Goal: Task Accomplishment & Management: Use online tool/utility

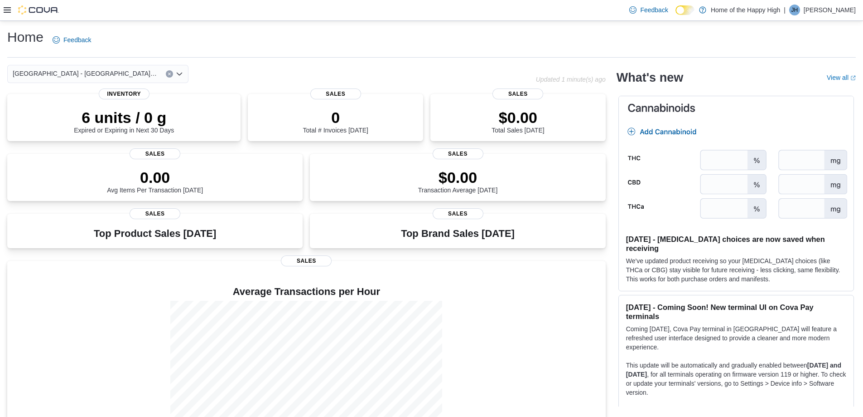
click at [8, 6] on div at bounding box center [31, 9] width 55 height 9
click at [6, 9] on icon at bounding box center [7, 9] width 7 height 7
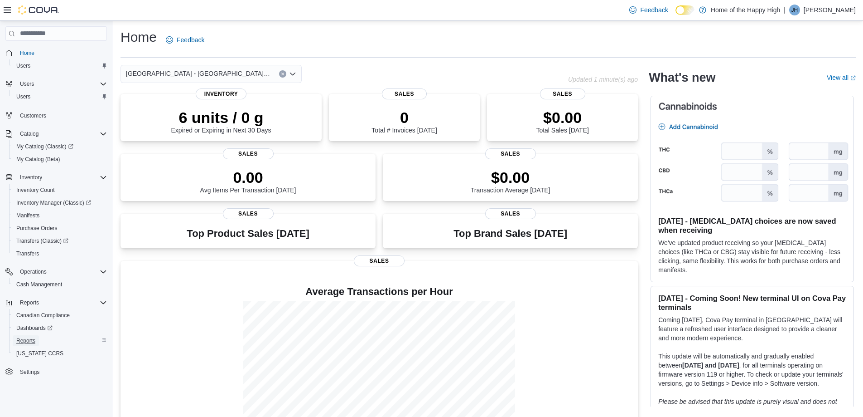
click at [27, 341] on span "Reports" at bounding box center [25, 340] width 19 height 7
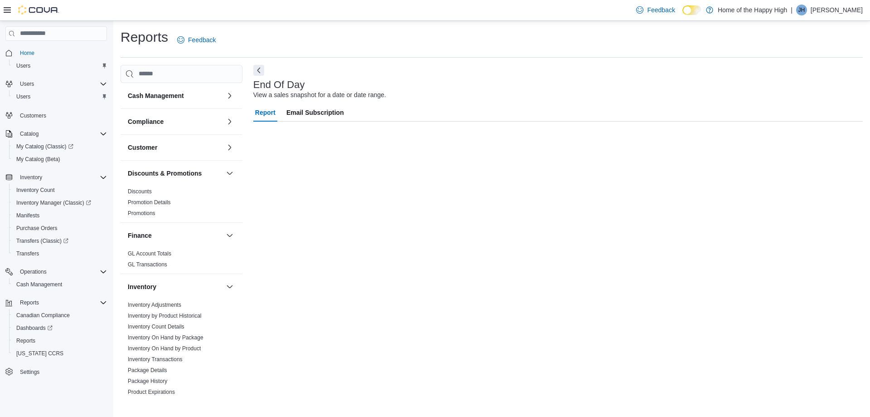
click at [7, 8] on icon at bounding box center [7, 9] width 7 height 5
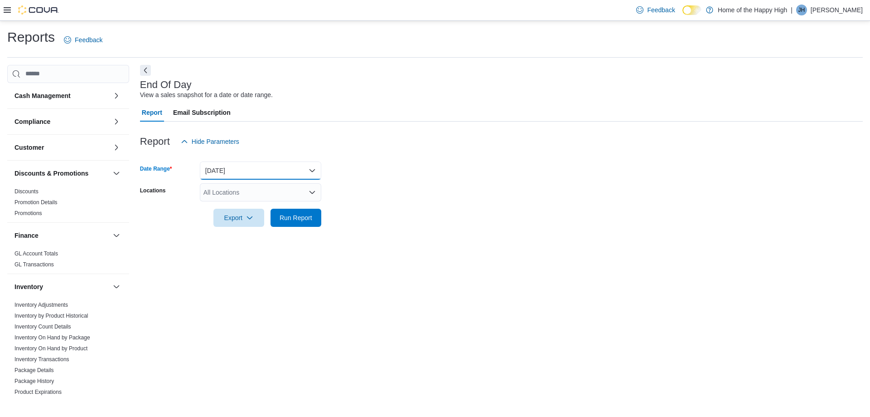
click at [255, 172] on button "Today" at bounding box center [260, 170] width 121 height 18
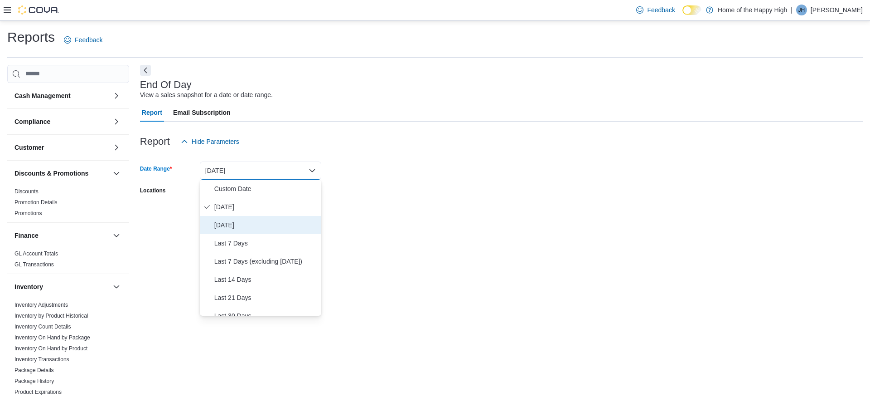
click at [228, 221] on span "Yesterday" at bounding box center [265, 224] width 103 height 11
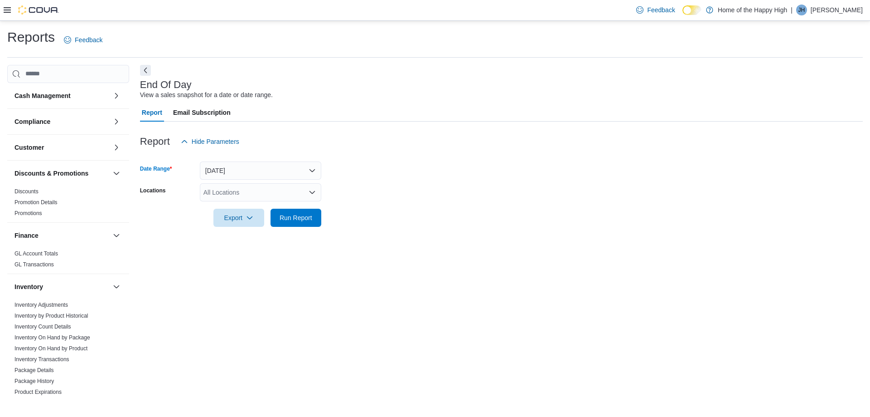
click at [226, 182] on form "Date Range Yesterday Locations All Locations Export Run Report" at bounding box center [501, 188] width 723 height 76
click at [227, 185] on div "All Locations" at bounding box center [260, 192] width 121 height 18
type input "****"
click at [242, 208] on span "Battleford - Battleford Crossing - Fire & Flower" at bounding box center [327, 207] width 181 height 9
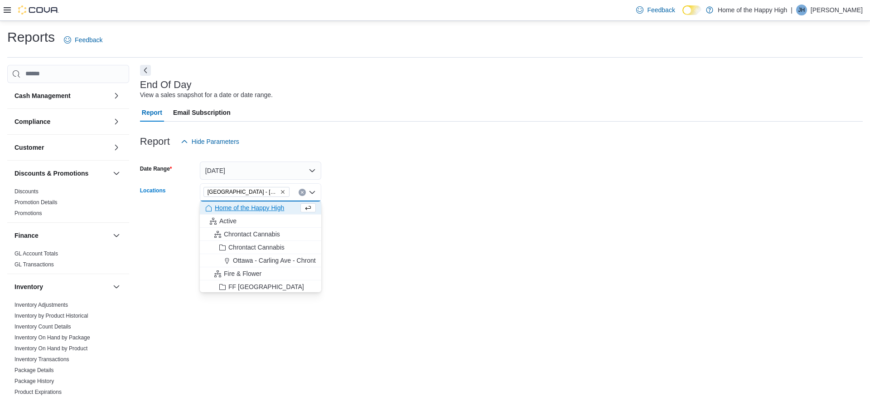
click at [154, 212] on div "Export Run Report" at bounding box center [230, 217] width 181 height 18
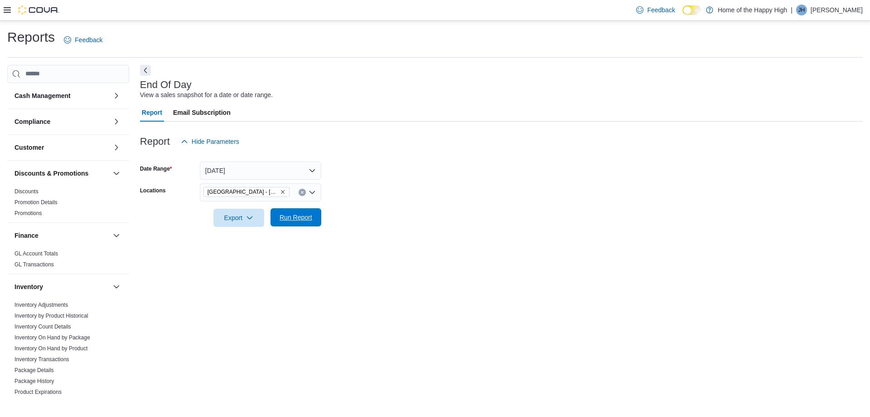
click at [304, 225] on span "Run Report" at bounding box center [296, 217] width 40 height 18
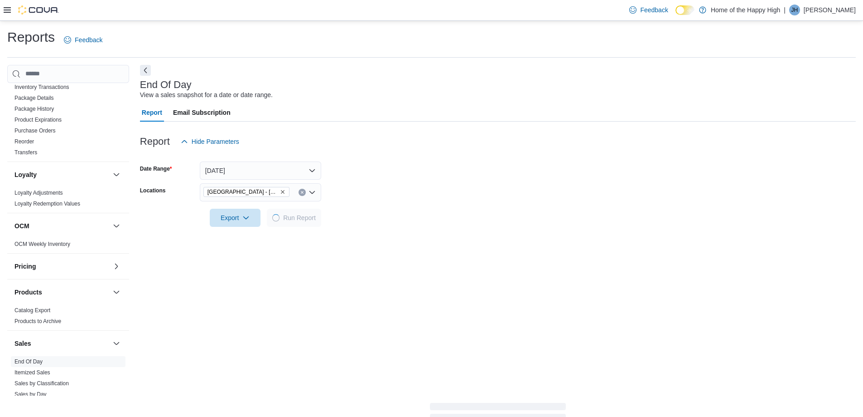
scroll to position [449, 0]
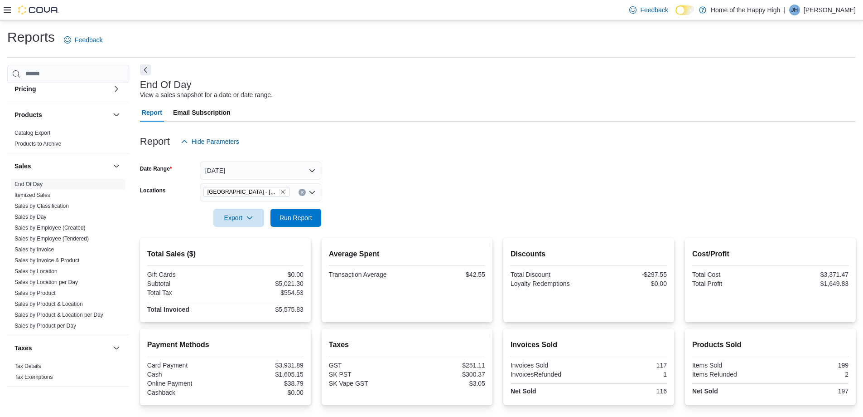
click at [144, 67] on button "Next" at bounding box center [145, 69] width 11 height 11
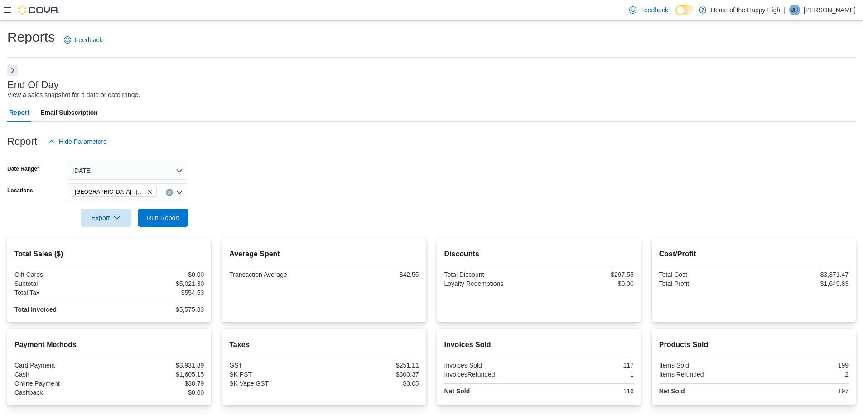
click at [693, 8] on icon at bounding box center [690, 10] width 5 height 5
click at [691, 11] on circle at bounding box center [690, 11] width 2 height 2
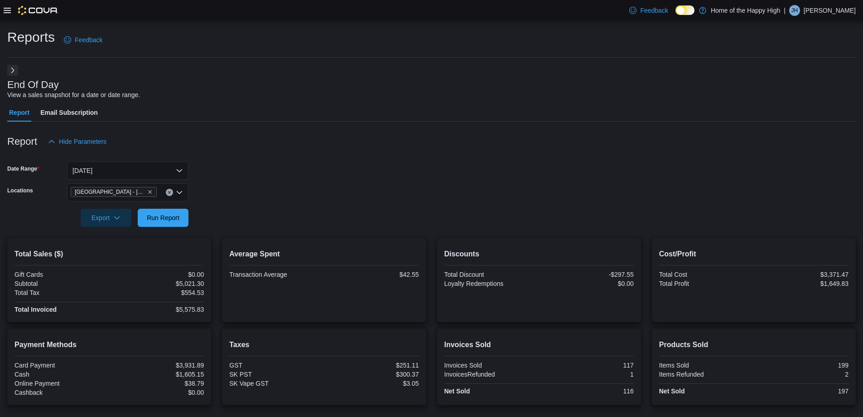
click at [688, 10] on icon at bounding box center [685, 10] width 5 height 5
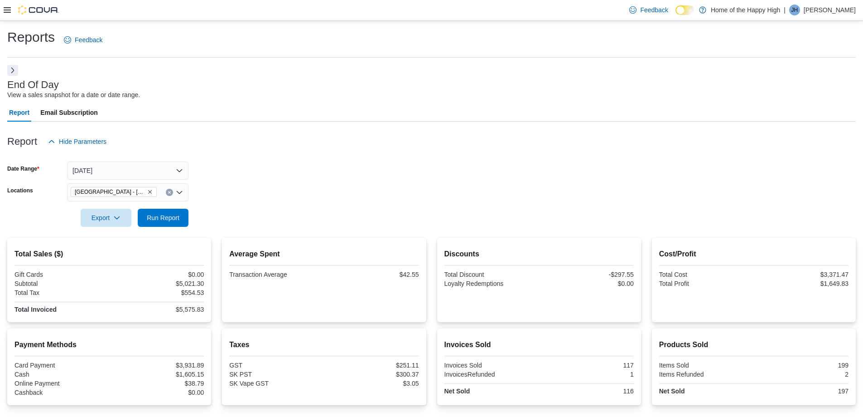
click at [693, 12] on icon at bounding box center [690, 10] width 5 height 5
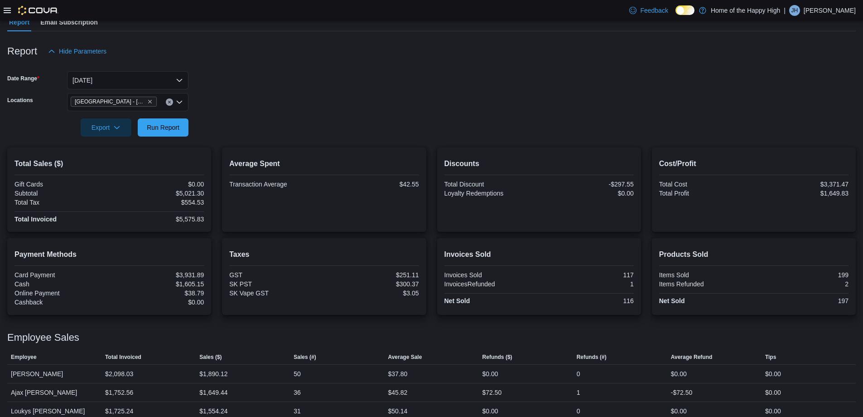
scroll to position [101, 0]
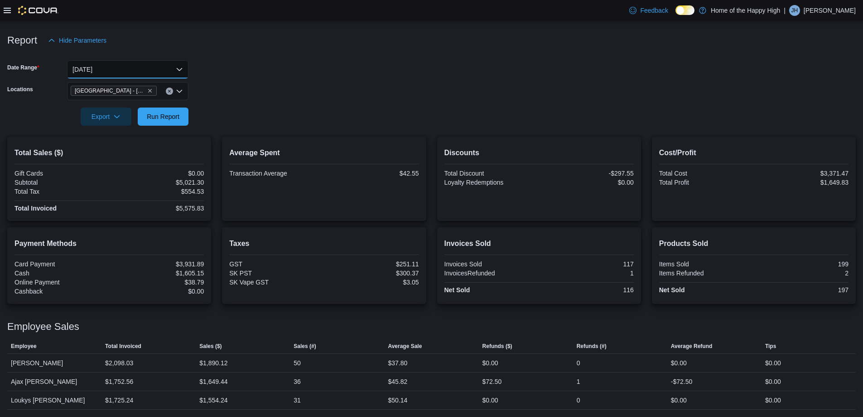
click at [152, 69] on button "Yesterday" at bounding box center [127, 69] width 121 height 18
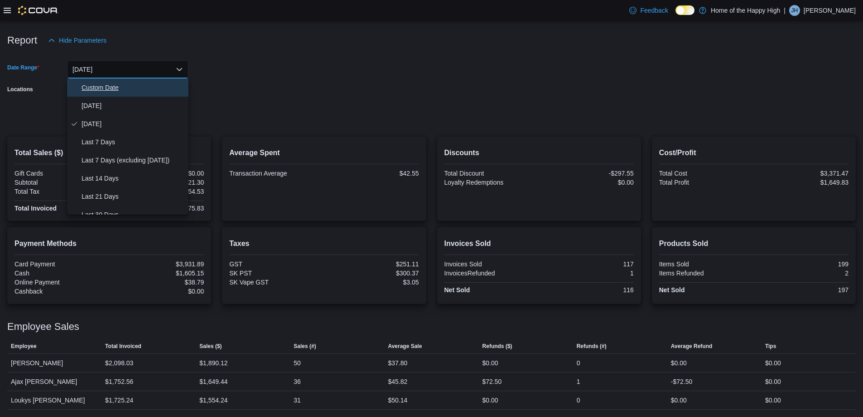
click at [118, 87] on span "Custom Date" at bounding box center [133, 87] width 103 height 11
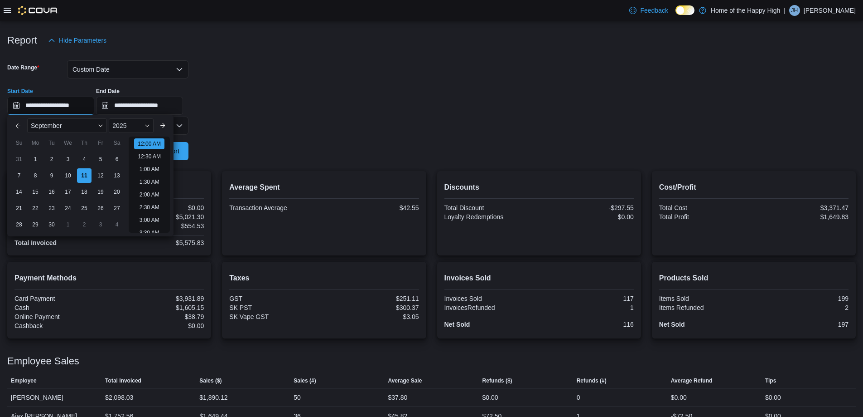
click at [54, 109] on input "**********" at bounding box center [50, 106] width 87 height 18
click at [35, 174] on div "8" at bounding box center [35, 175] width 16 height 16
type input "**********"
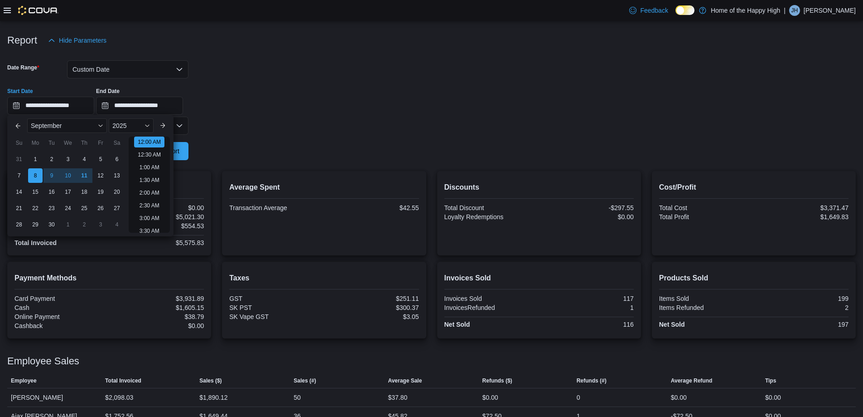
click at [233, 130] on form "**********" at bounding box center [431, 104] width 849 height 111
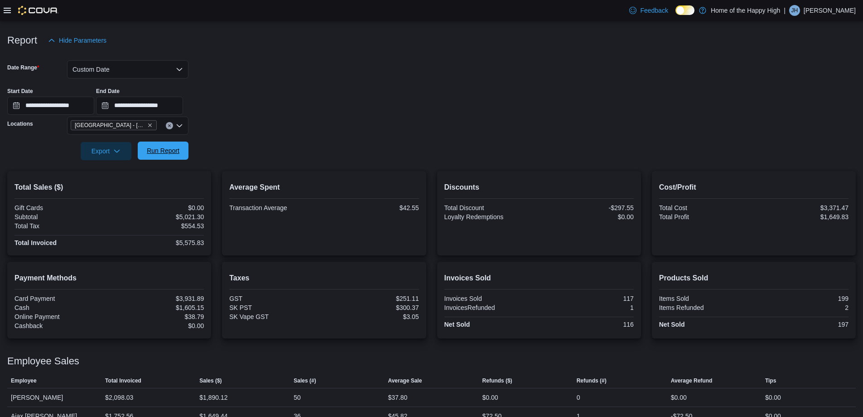
click at [159, 151] on span "Run Report" at bounding box center [163, 150] width 33 height 9
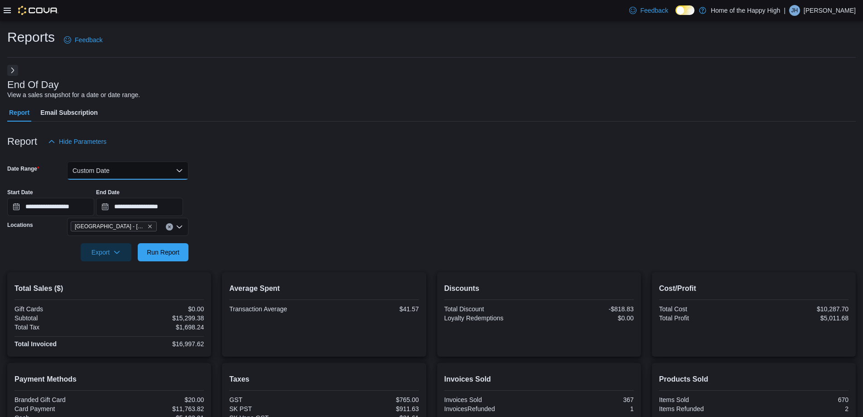
click at [145, 171] on button "Custom Date" at bounding box center [127, 170] width 121 height 18
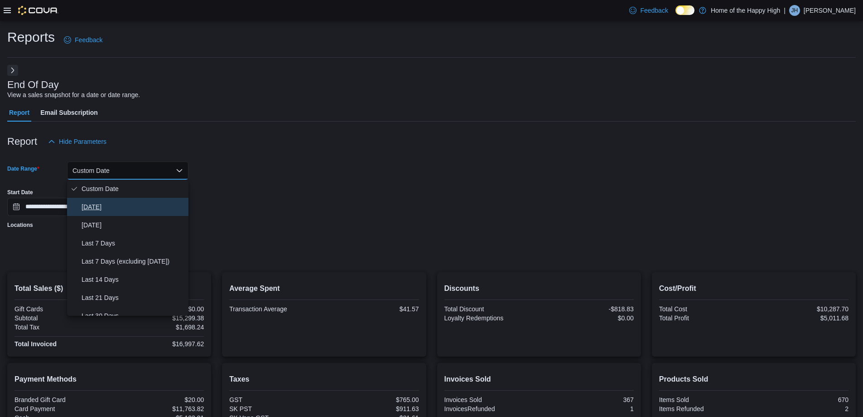
click at [93, 203] on span "Today" at bounding box center [133, 206] width 103 height 11
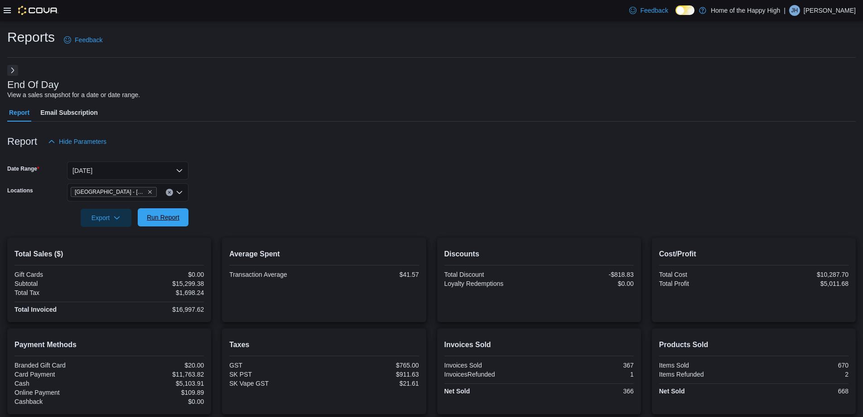
click at [160, 216] on span "Run Report" at bounding box center [163, 217] width 33 height 9
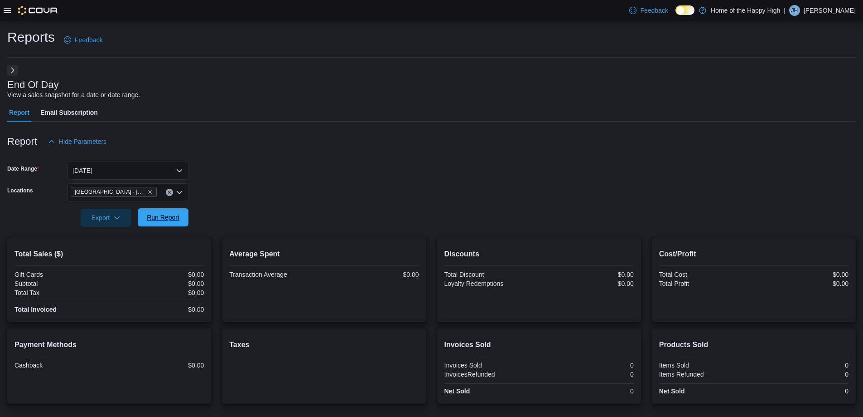
click at [166, 220] on span "Run Report" at bounding box center [163, 217] width 33 height 9
click at [160, 214] on span "Run Report" at bounding box center [163, 217] width 33 height 9
click at [164, 225] on span "Run Report" at bounding box center [163, 217] width 40 height 18
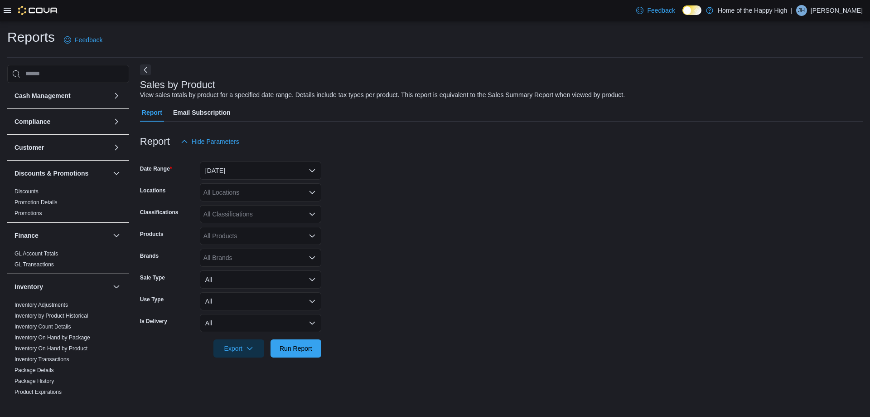
click at [146, 70] on button "Next" at bounding box center [145, 69] width 11 height 11
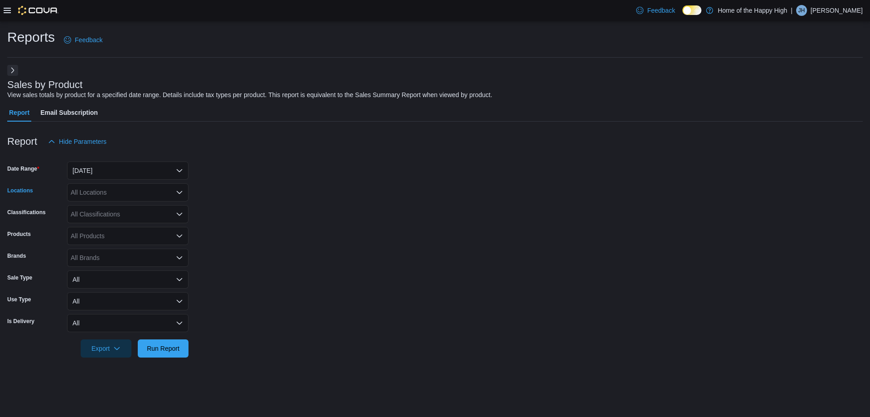
click at [107, 188] on div "All Locations" at bounding box center [127, 192] width 121 height 18
type input "****"
click at [130, 209] on span "Battleford - Battleford Crossing - Fire & Flower" at bounding box center [195, 207] width 181 height 9
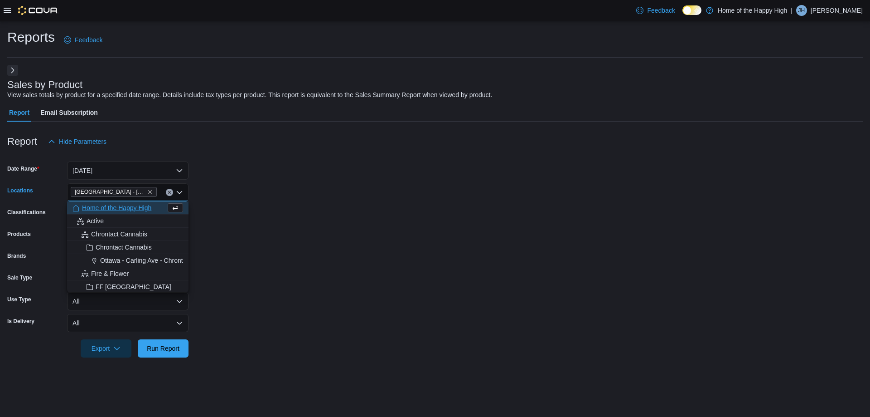
click at [316, 208] on form "Date Range Yesterday Locations Battleford - Battleford Crossing - Fire & Flower…" at bounding box center [435, 253] width 856 height 207
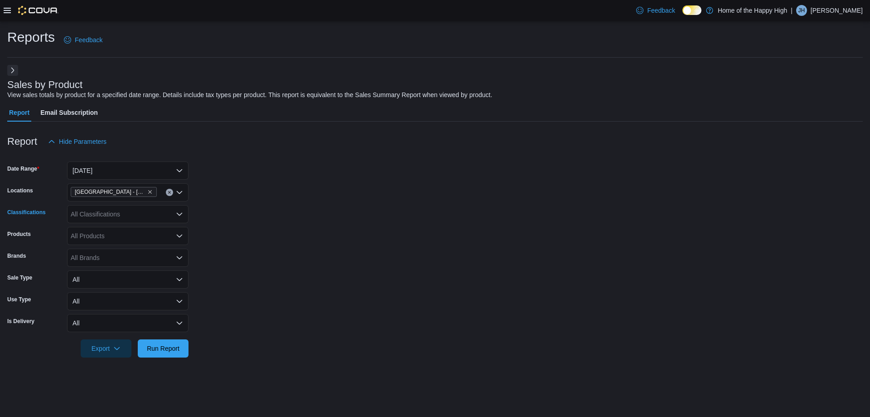
click at [106, 213] on div "All Classifications" at bounding box center [127, 214] width 121 height 18
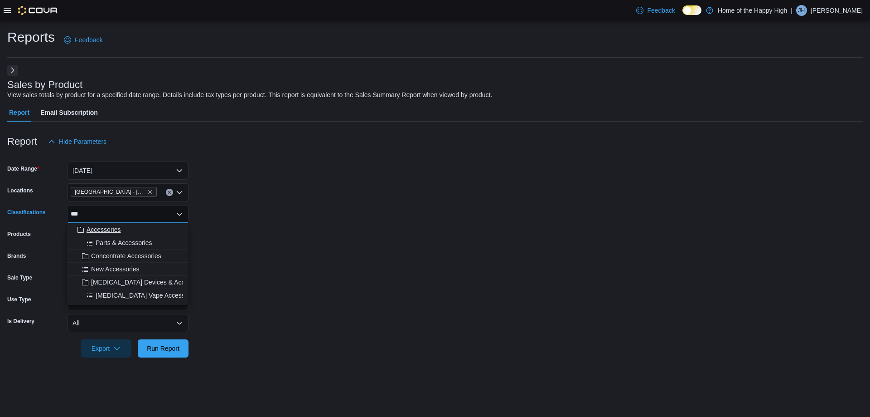
type input "***"
click at [111, 231] on span "Accessories" at bounding box center [104, 229] width 34 height 9
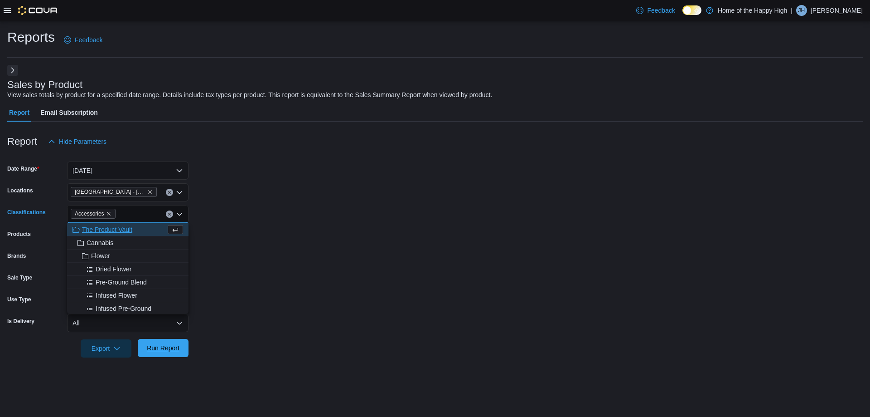
click at [178, 347] on span "Run Report" at bounding box center [163, 347] width 33 height 9
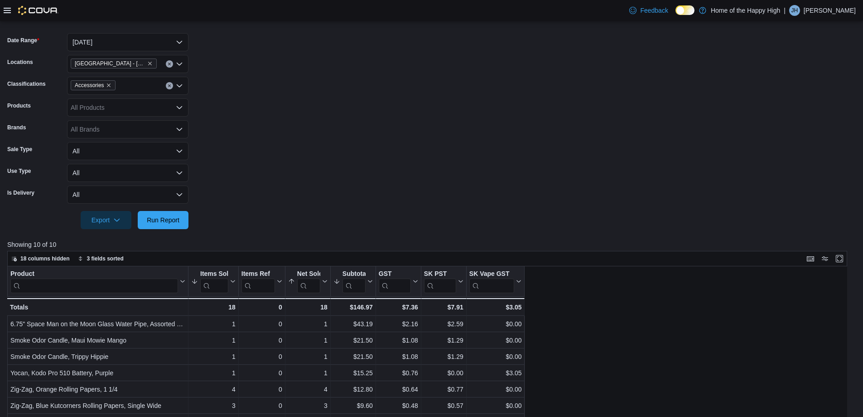
scroll to position [121, 0]
